Goal: Task Accomplishment & Management: Manage account settings

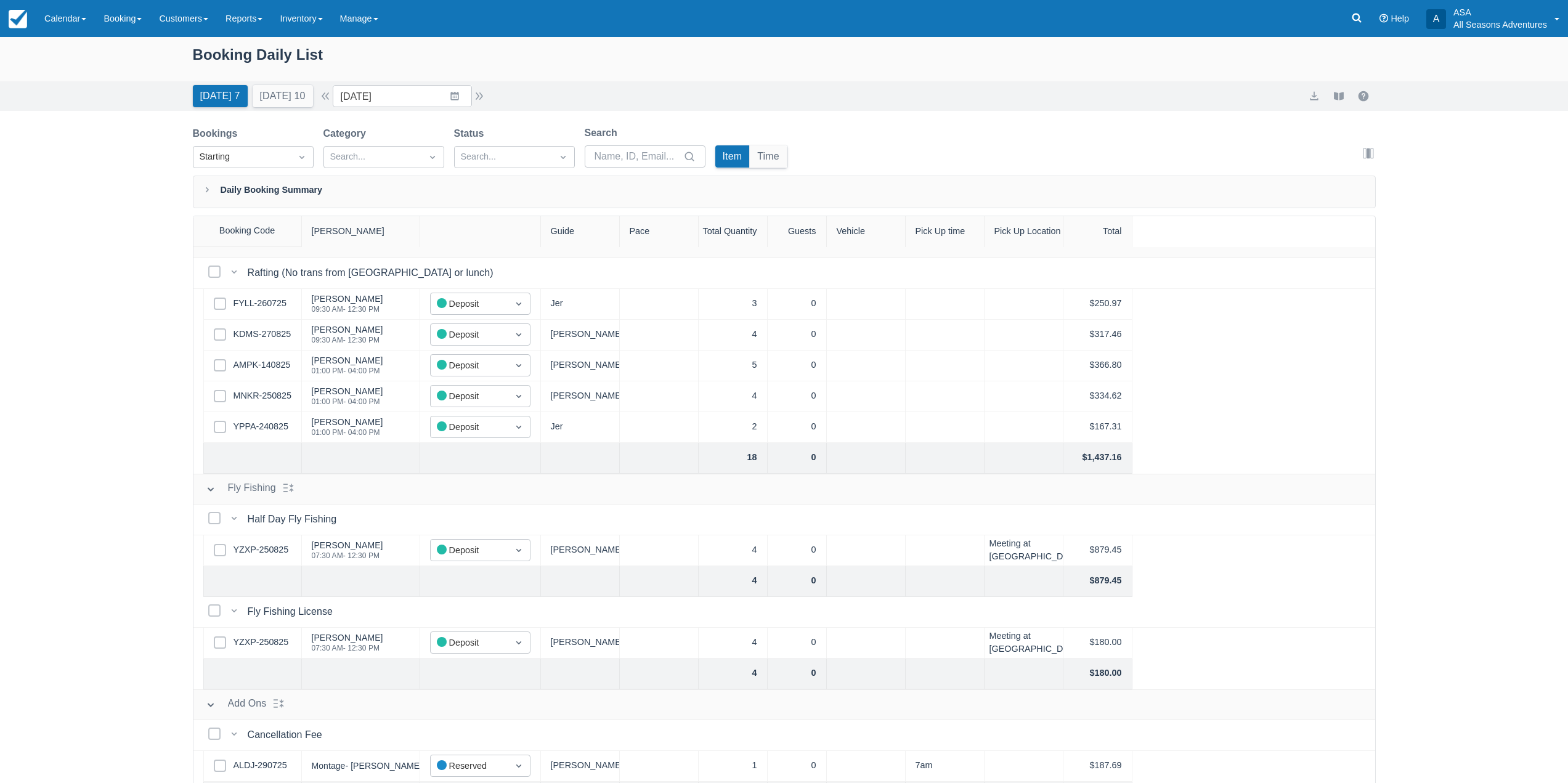
scroll to position [63, 0]
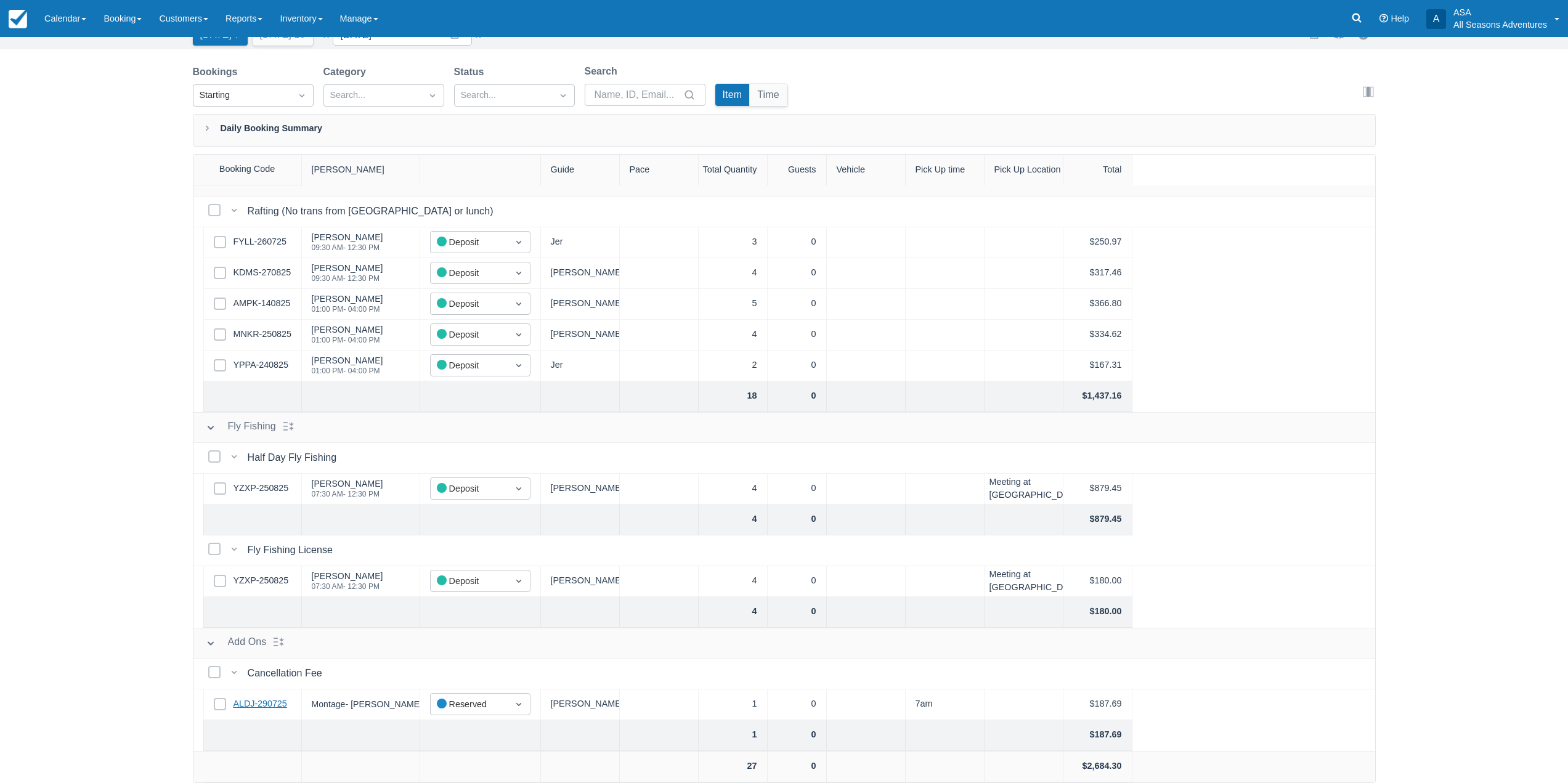
click at [276, 703] on link "ALDJ-290725" at bounding box center [261, 704] width 54 height 13
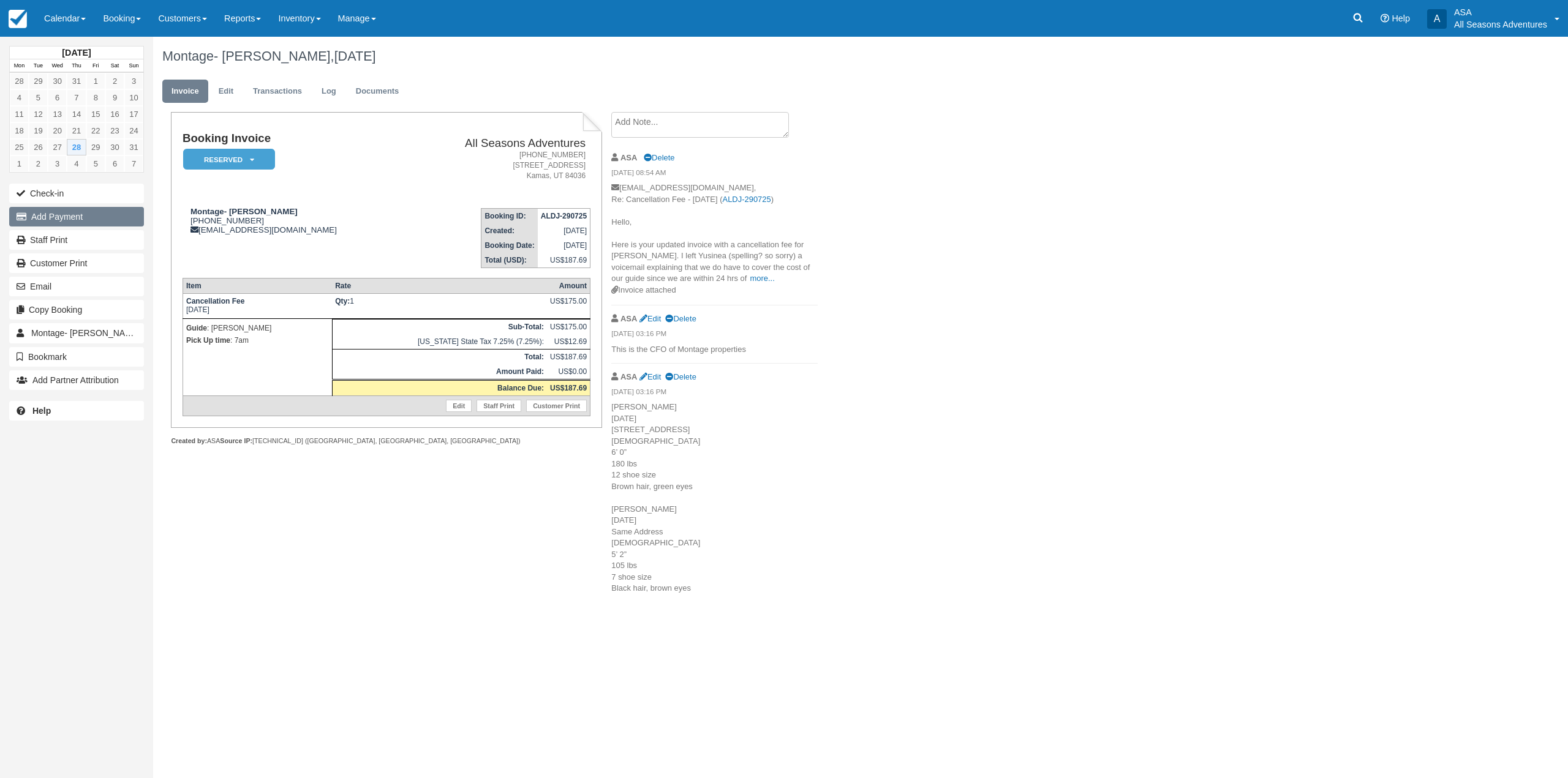
click at [92, 210] on button "Add Payment" at bounding box center [77, 216] width 135 height 20
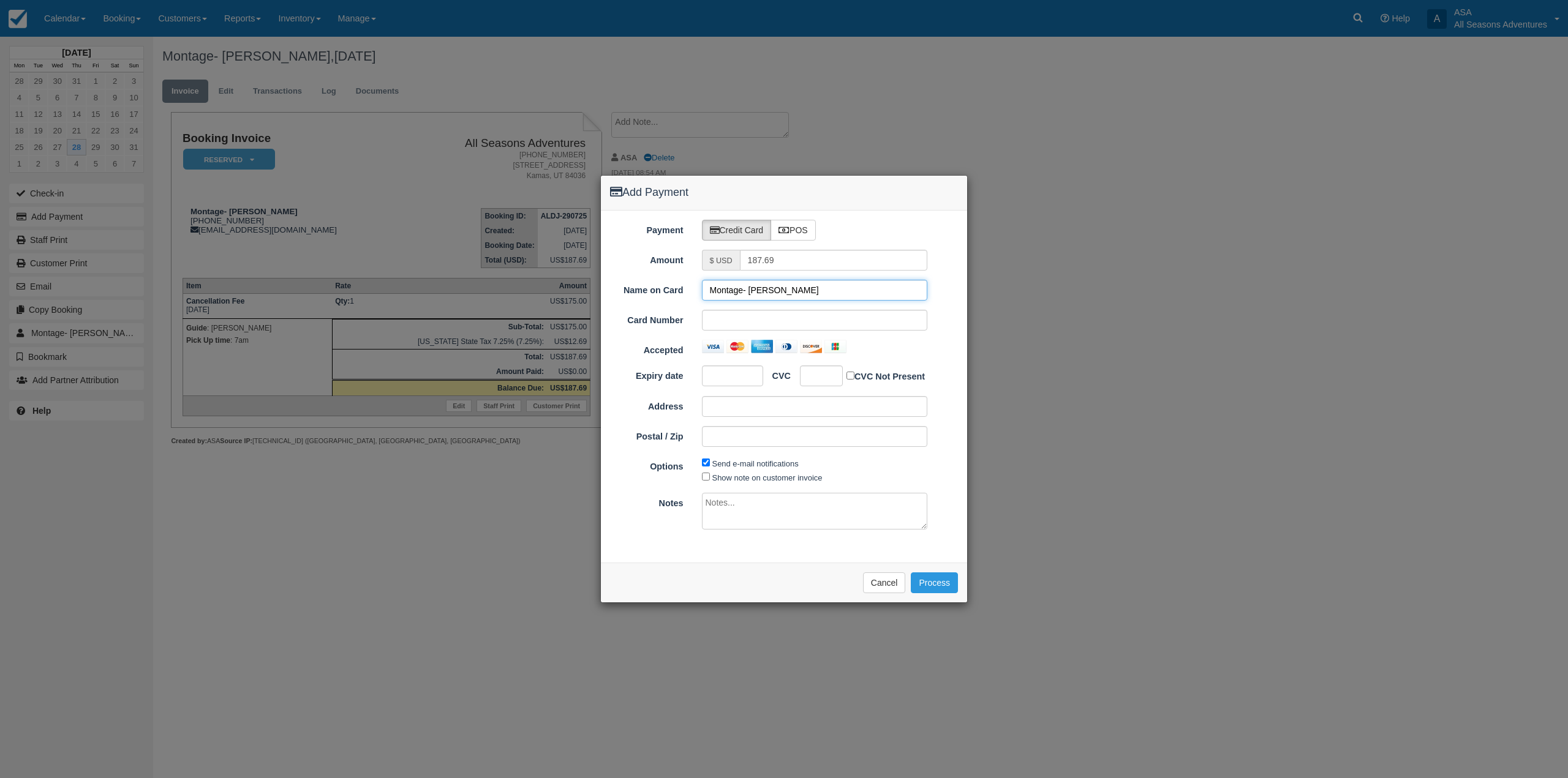
drag, startPoint x: 748, startPoint y: 291, endPoint x: 709, endPoint y: 297, distance: 39.5
click at [709, 297] on input "Montage- [PERSON_NAME]" at bounding box center [815, 290] width 226 height 21
type input "Brian Karaba"
click at [771, 583] on div "Please wait while the payment is processed ... Cancel Process" at bounding box center [784, 582] width 366 height 40
click at [932, 585] on button "Process" at bounding box center [934, 583] width 47 height 21
